Goal: Task Accomplishment & Management: Manage account settings

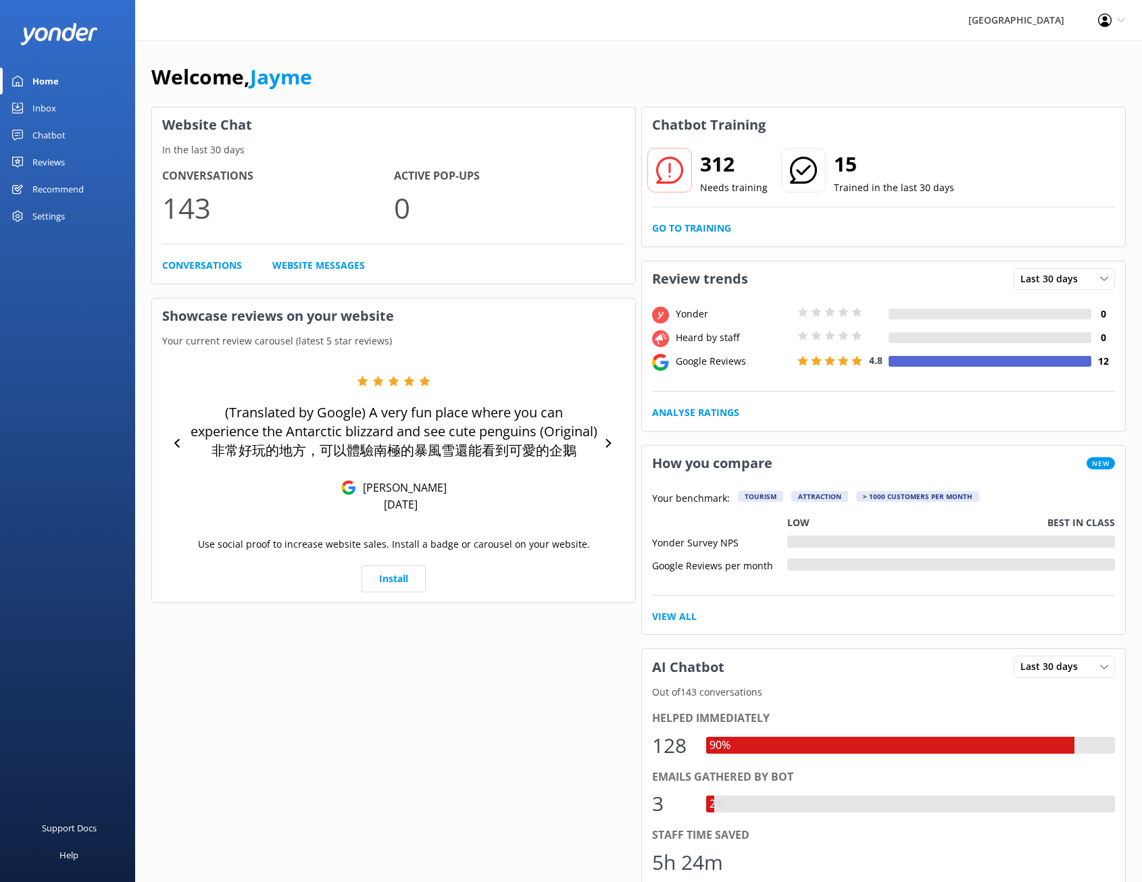
click at [49, 223] on div "Settings" at bounding box center [48, 216] width 32 height 27
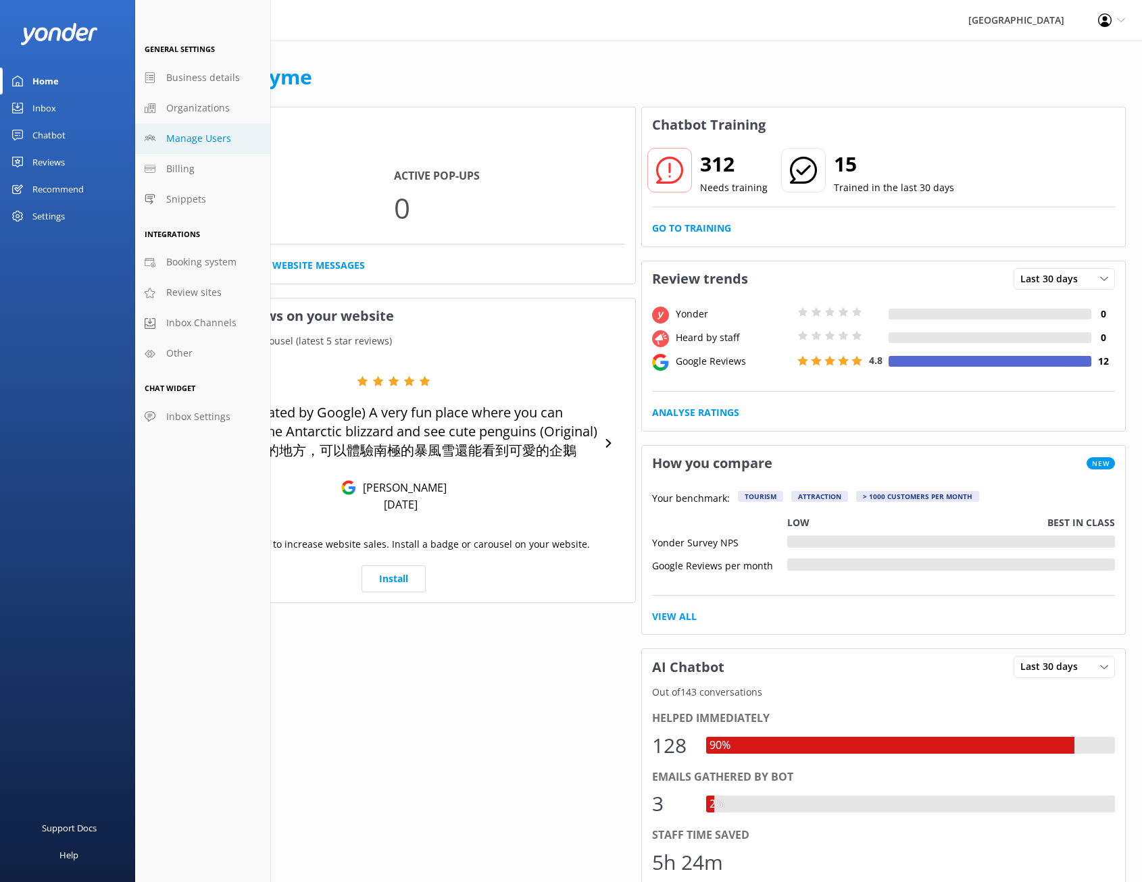
click at [211, 138] on span "Manage Users" at bounding box center [198, 138] width 65 height 15
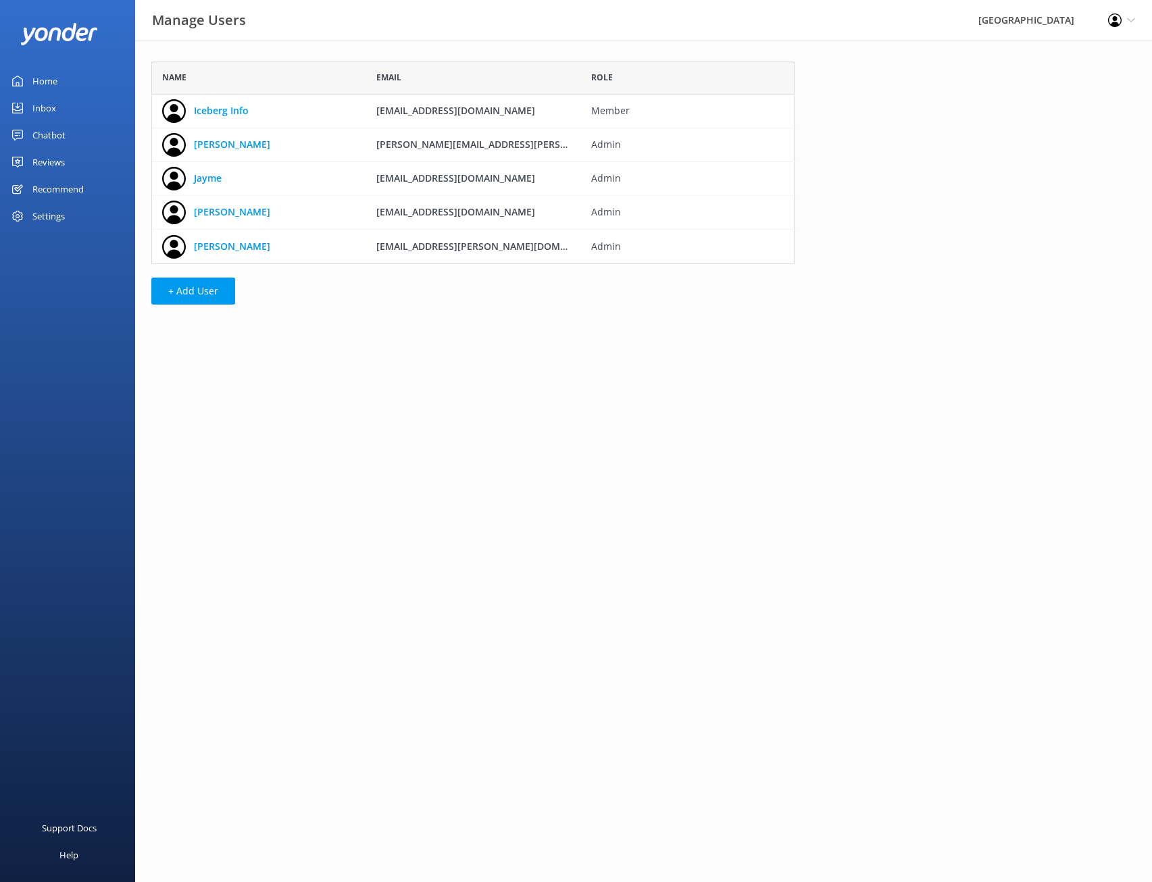
scroll to position [193, 633]
click at [201, 292] on button "+ Add User" at bounding box center [193, 291] width 84 height 27
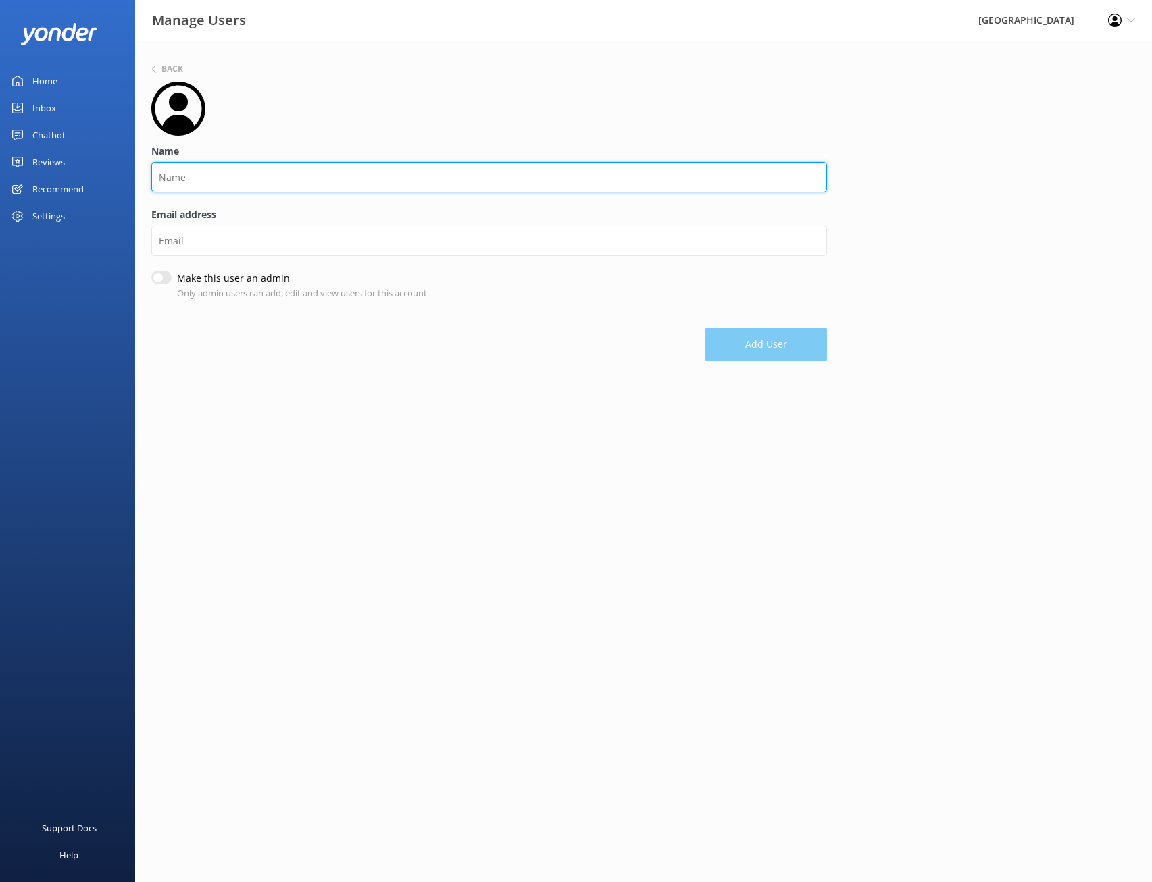
click at [301, 171] on input "Name" at bounding box center [489, 177] width 676 height 30
drag, startPoint x: 246, startPoint y: 182, endPoint x: 134, endPoint y: 172, distance: 112.5
click at [134, 172] on div "Manage Users International Antarctic Centre Profile Settings Logout Home Inbox …" at bounding box center [576, 215] width 1152 height 348
type input "[PERSON_NAME]"
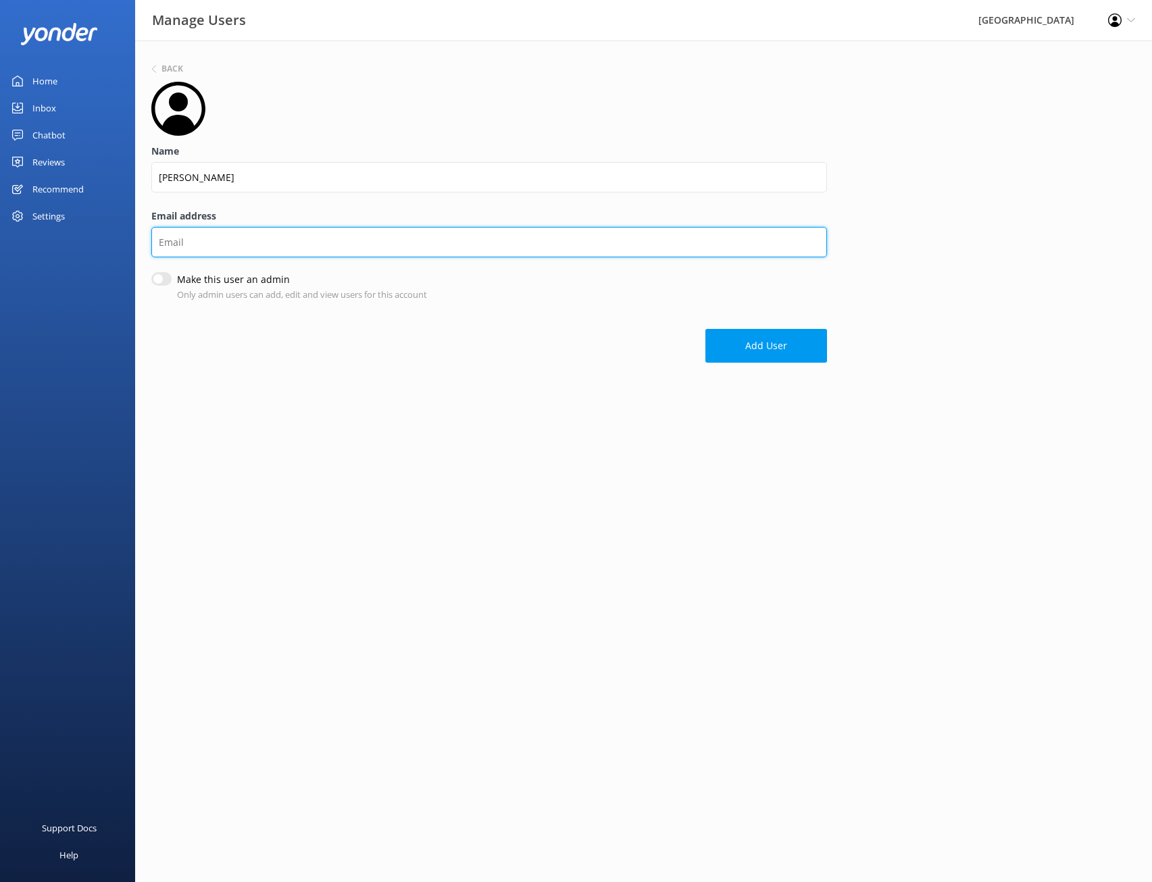
click at [188, 245] on input "Email address" at bounding box center [489, 242] width 676 height 30
type input "[PERSON_NAME][EMAIL_ADDRESS][DOMAIN_NAME]"
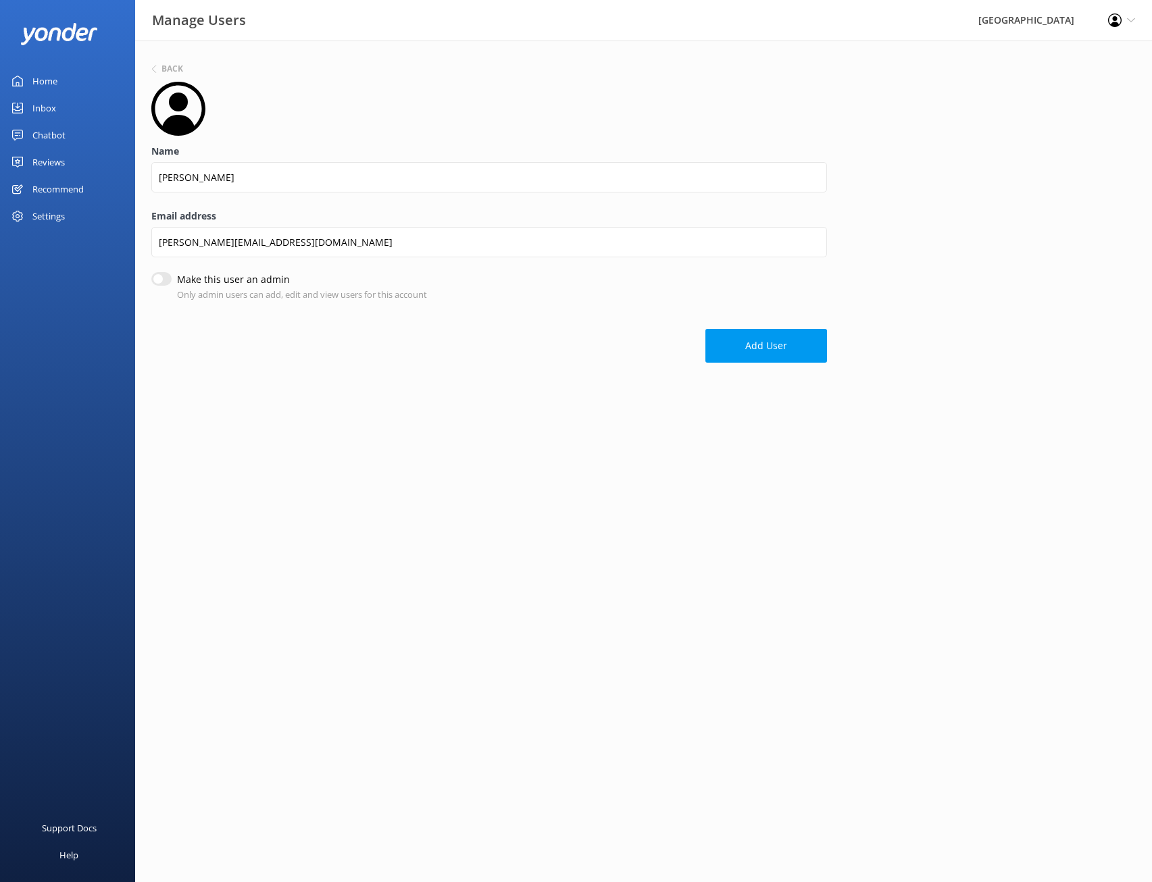
click at [168, 278] on input "Make this user an admin" at bounding box center [161, 279] width 20 height 14
checkbox input "true"
click at [767, 346] on button "Add User" at bounding box center [766, 347] width 122 height 34
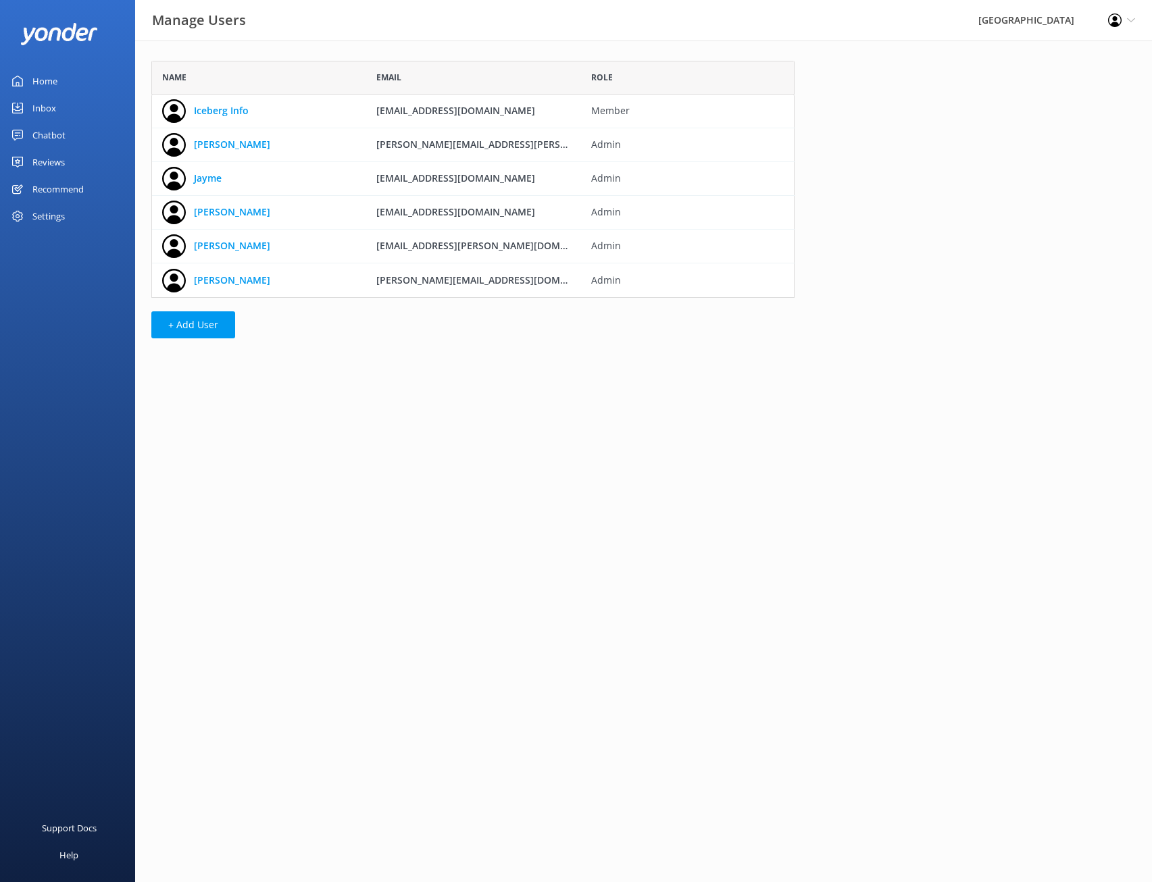
scroll to position [227, 633]
click at [51, 81] on div "Home" at bounding box center [44, 81] width 25 height 27
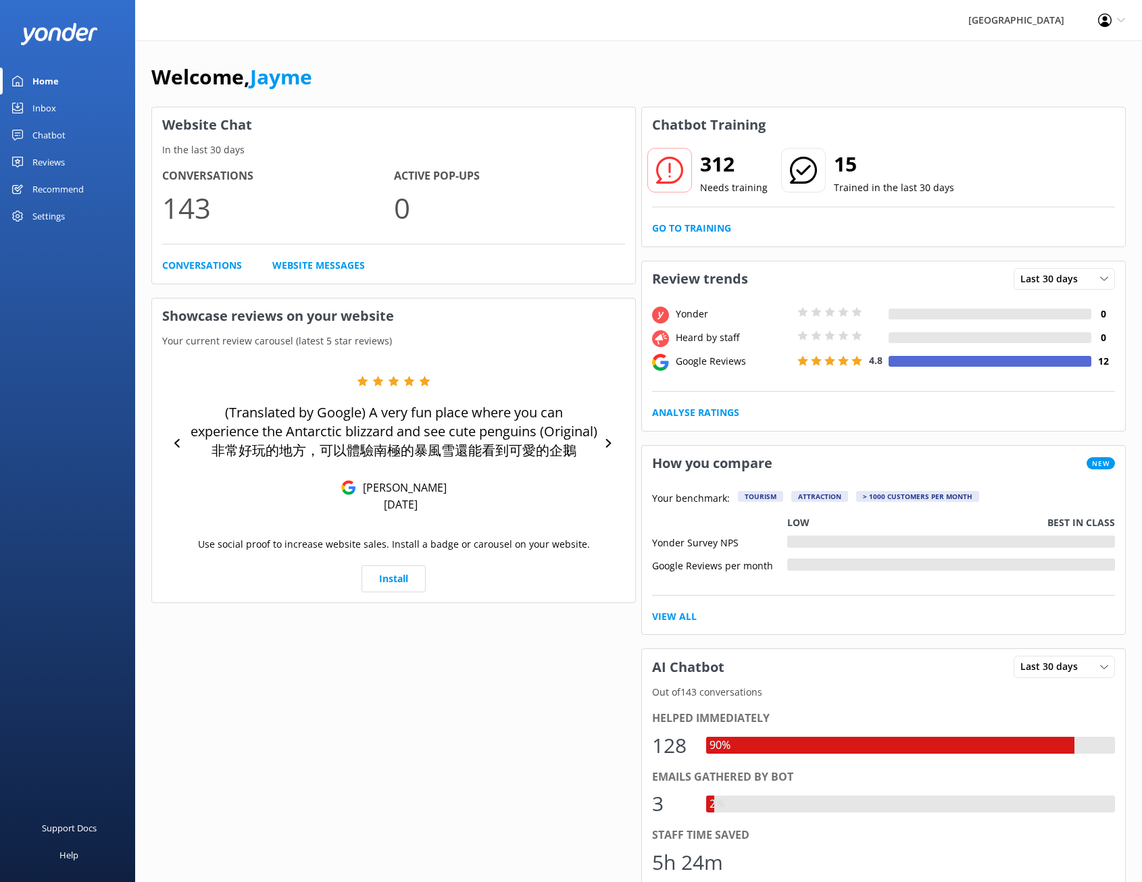
click at [85, 132] on link "Chatbot" at bounding box center [67, 135] width 135 height 27
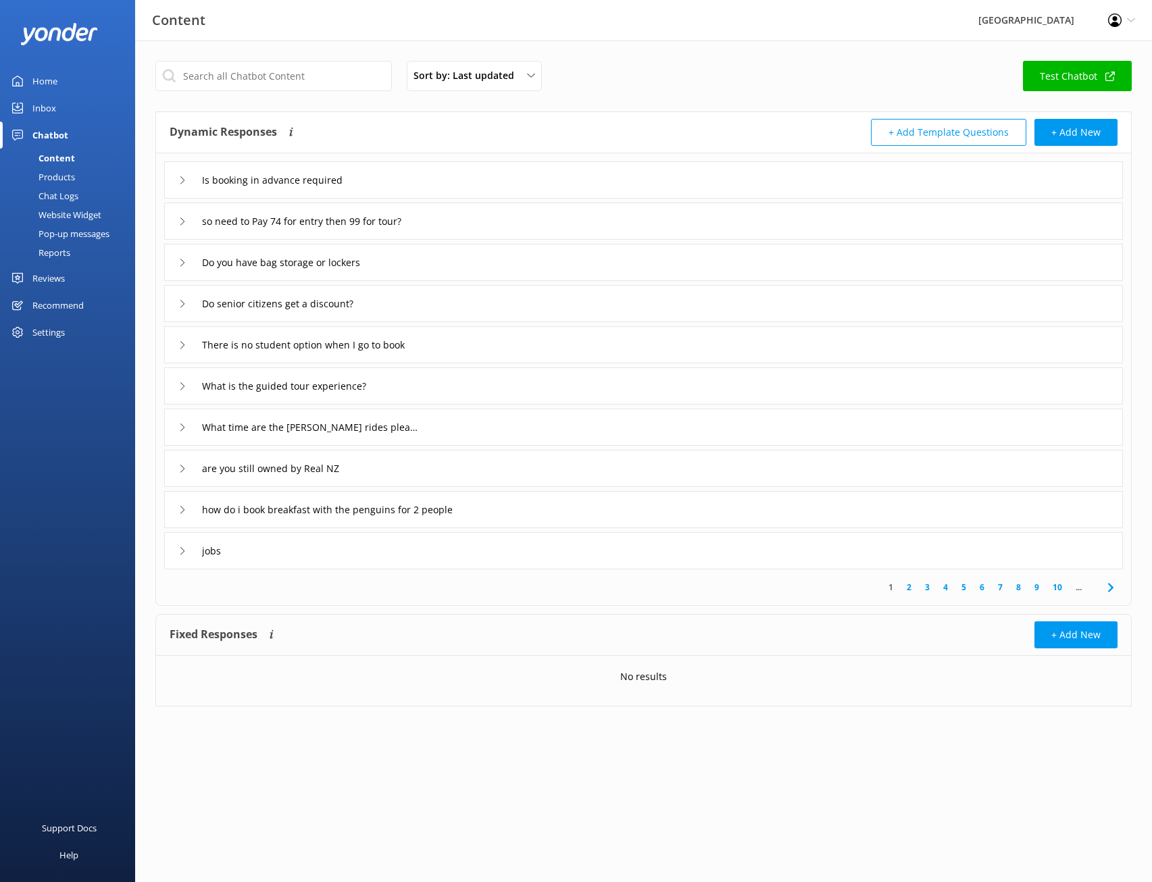
click at [53, 81] on div "Home" at bounding box center [44, 81] width 25 height 27
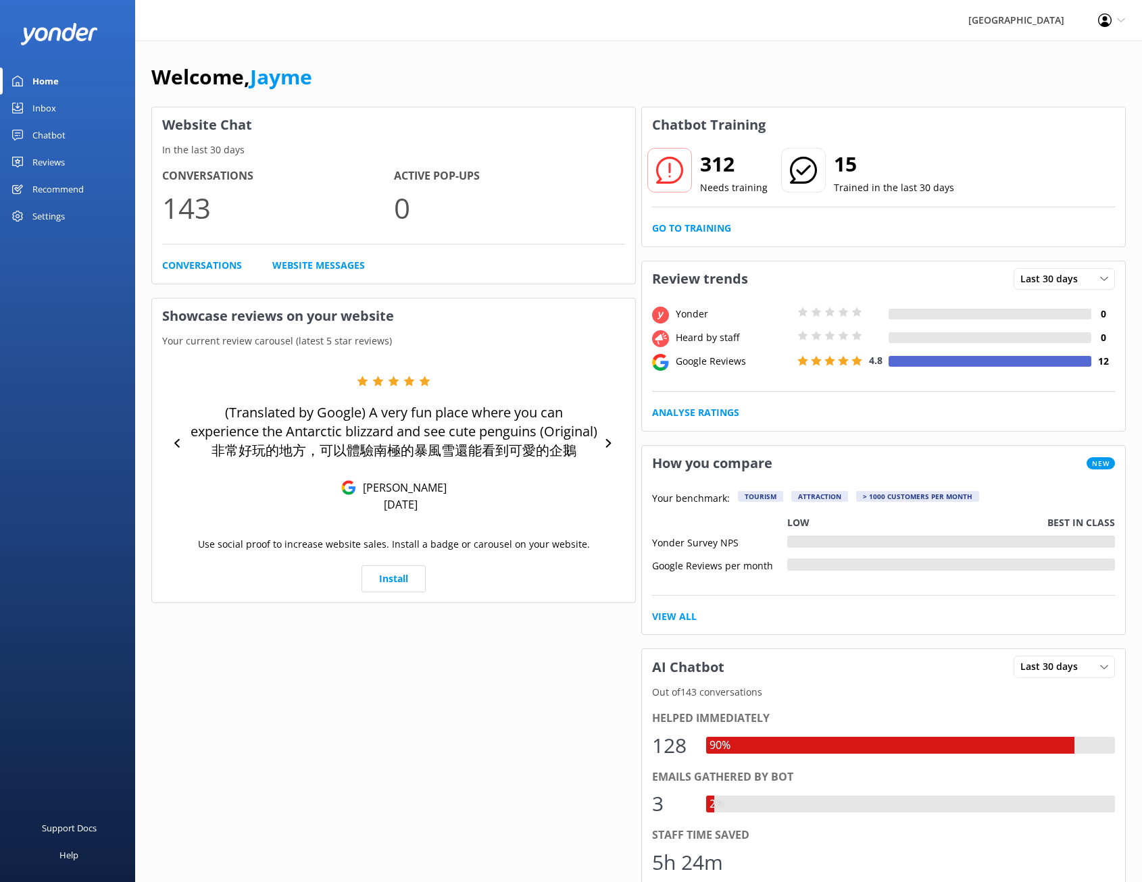
click at [57, 213] on div "Settings" at bounding box center [48, 216] width 32 height 27
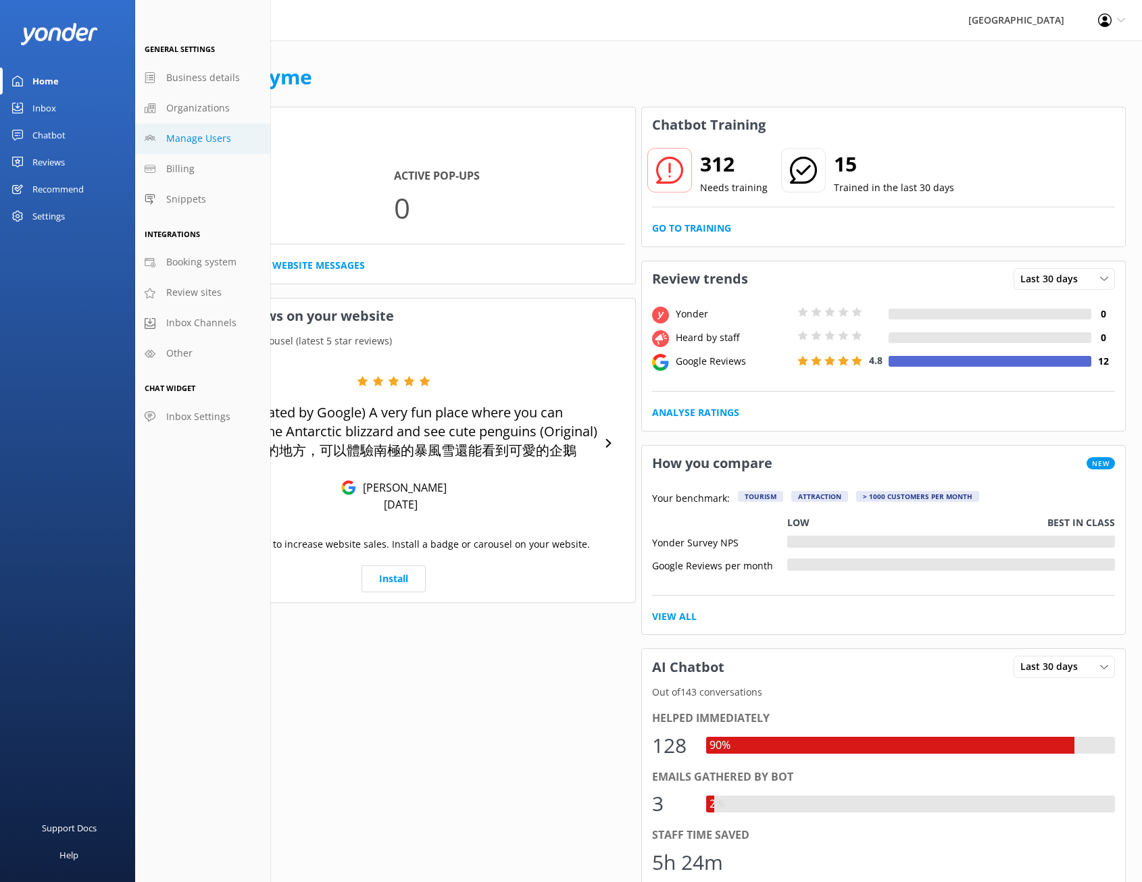
click at [206, 140] on span "Manage Users" at bounding box center [198, 138] width 65 height 15
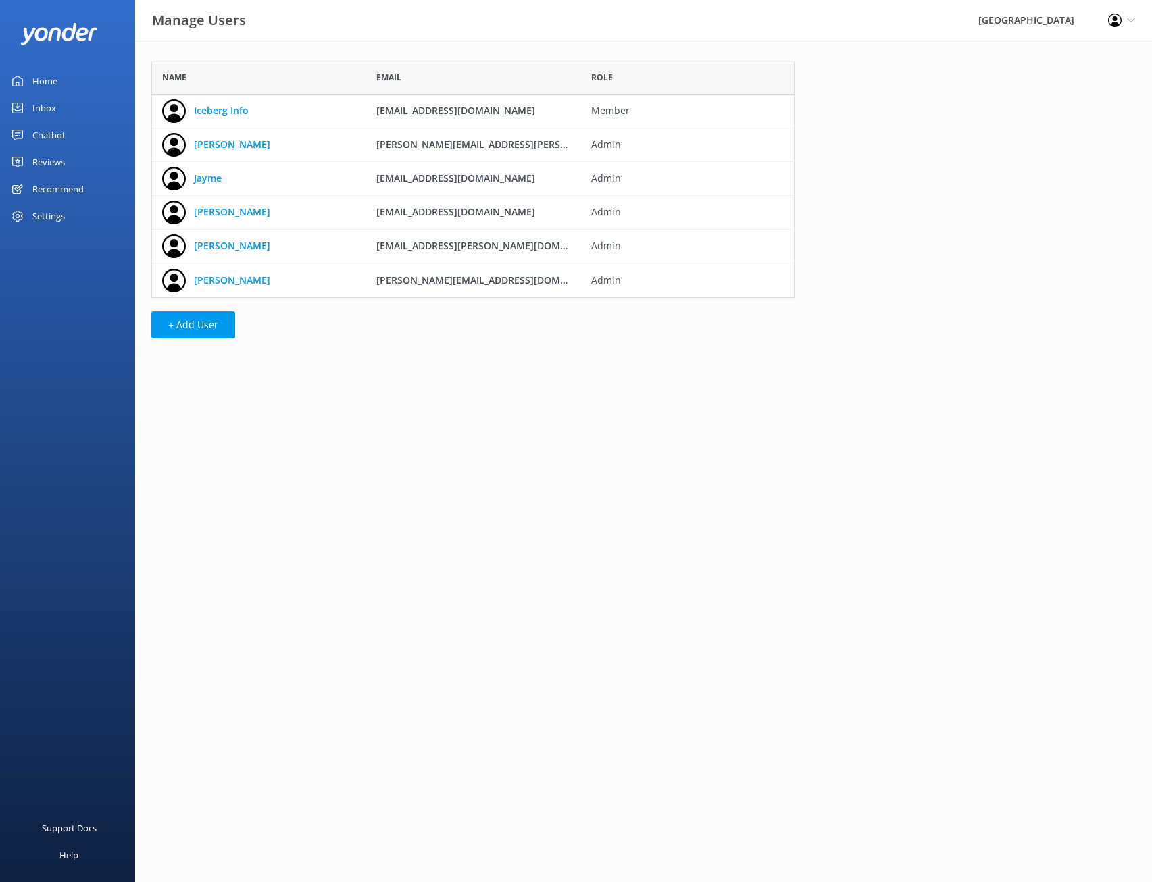
scroll to position [227, 633]
click at [234, 280] on link "[PERSON_NAME]" at bounding box center [232, 280] width 76 height 15
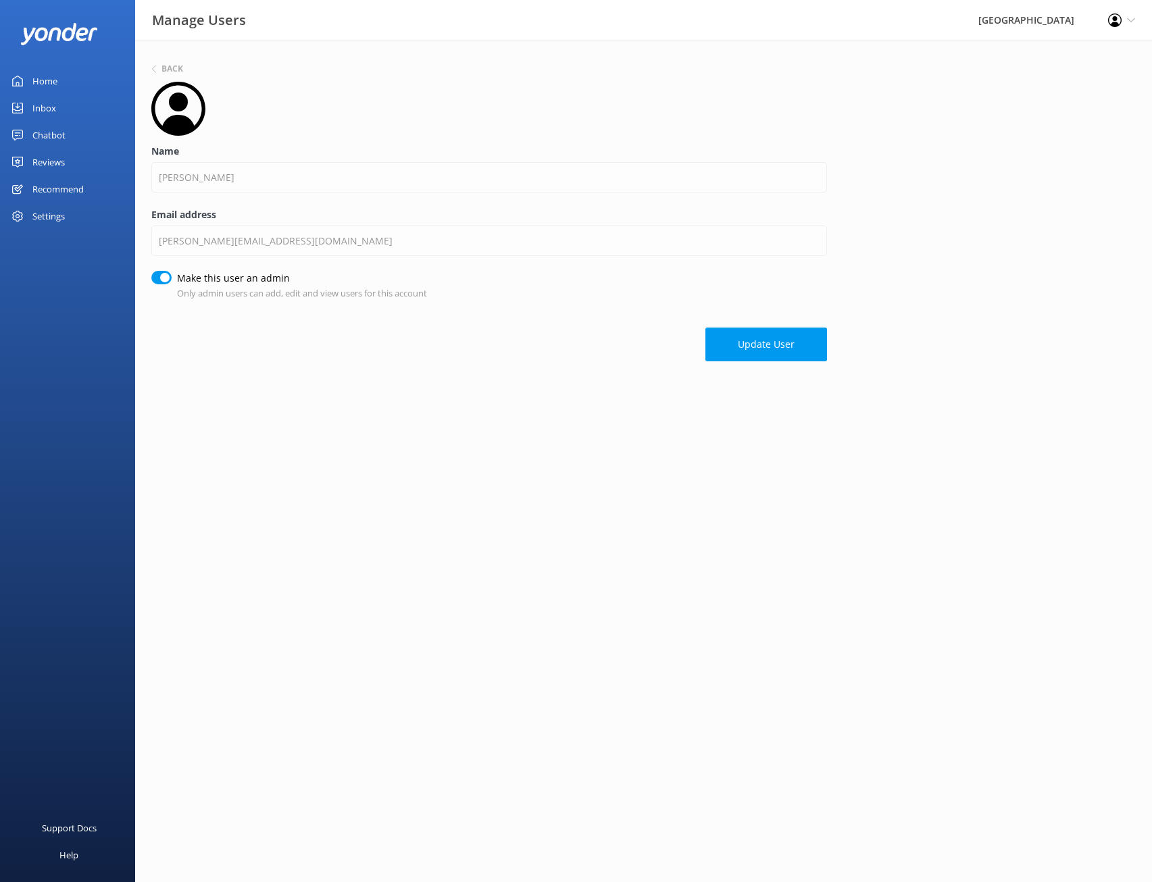
click at [987, 25] on div "[GEOGRAPHIC_DATA]" at bounding box center [1026, 20] width 130 height 41
click at [1014, 31] on div "[GEOGRAPHIC_DATA]" at bounding box center [1026, 20] width 130 height 41
click at [1112, 25] on use at bounding box center [1115, 21] width 14 height 14
click at [1081, 100] on link "Logout" at bounding box center [1084, 93] width 135 height 34
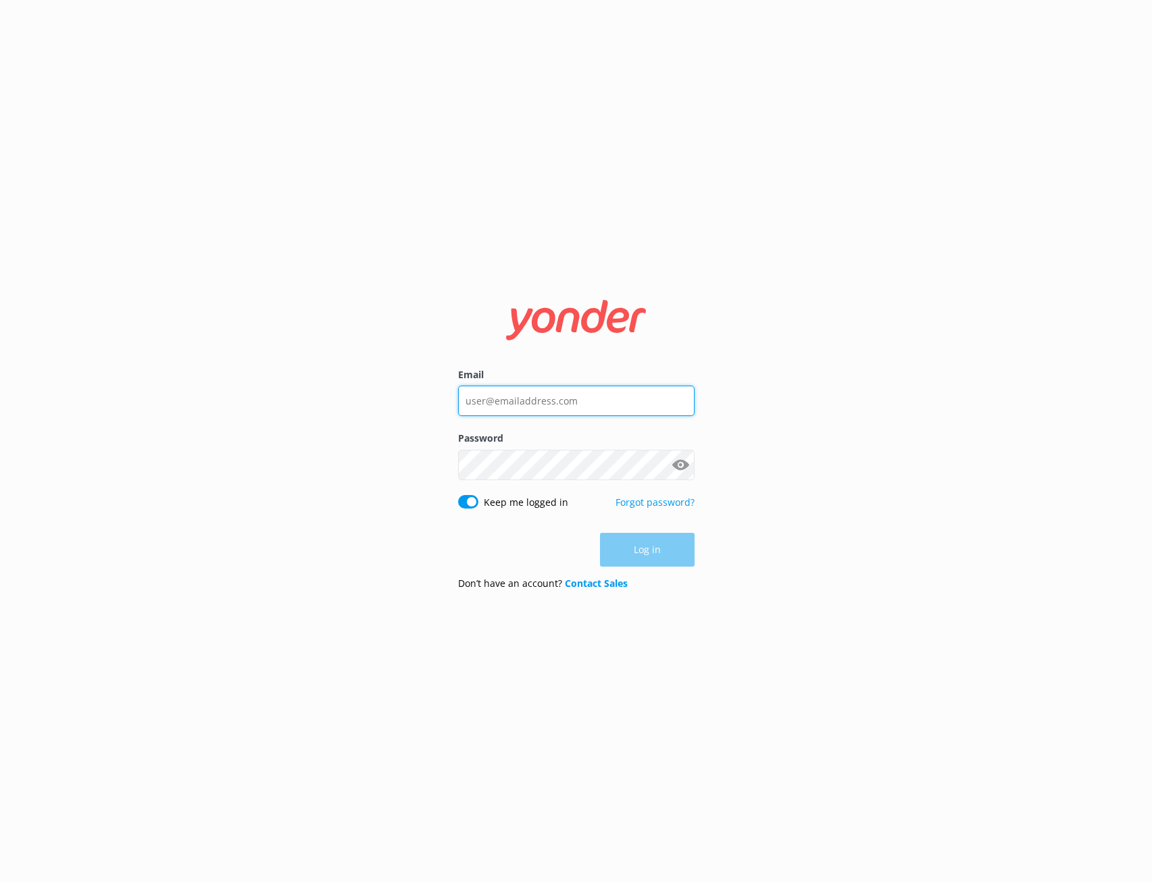
type input "[EMAIL_ADDRESS][DOMAIN_NAME]"
